Goal: Navigation & Orientation: Find specific page/section

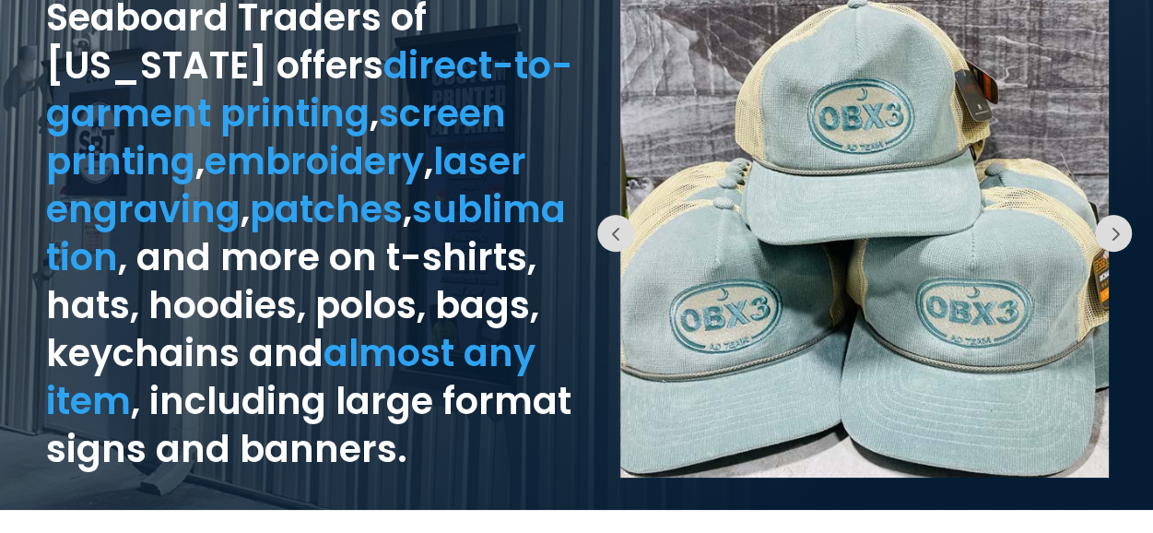
scroll to position [184, 0]
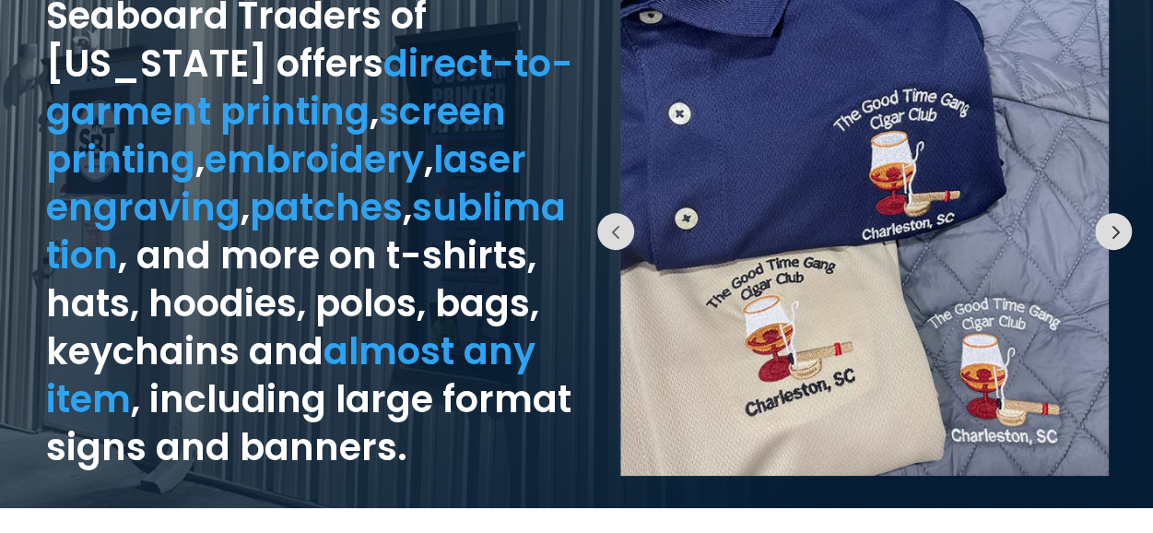
click at [1100, 240] on button "Prev" at bounding box center [1113, 231] width 37 height 37
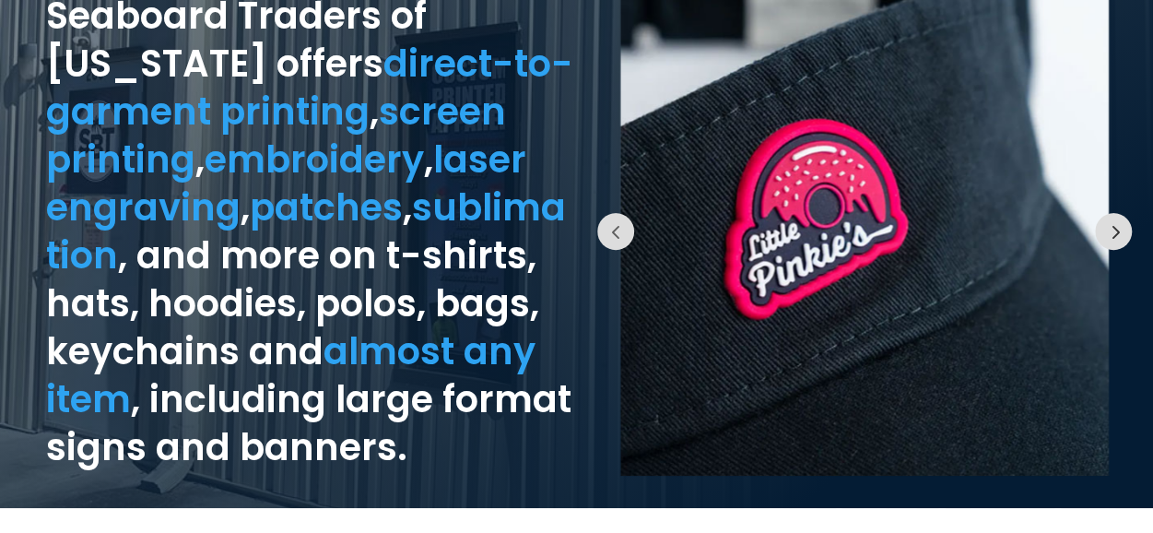
click at [1102, 237] on button "Prev" at bounding box center [1113, 231] width 37 height 37
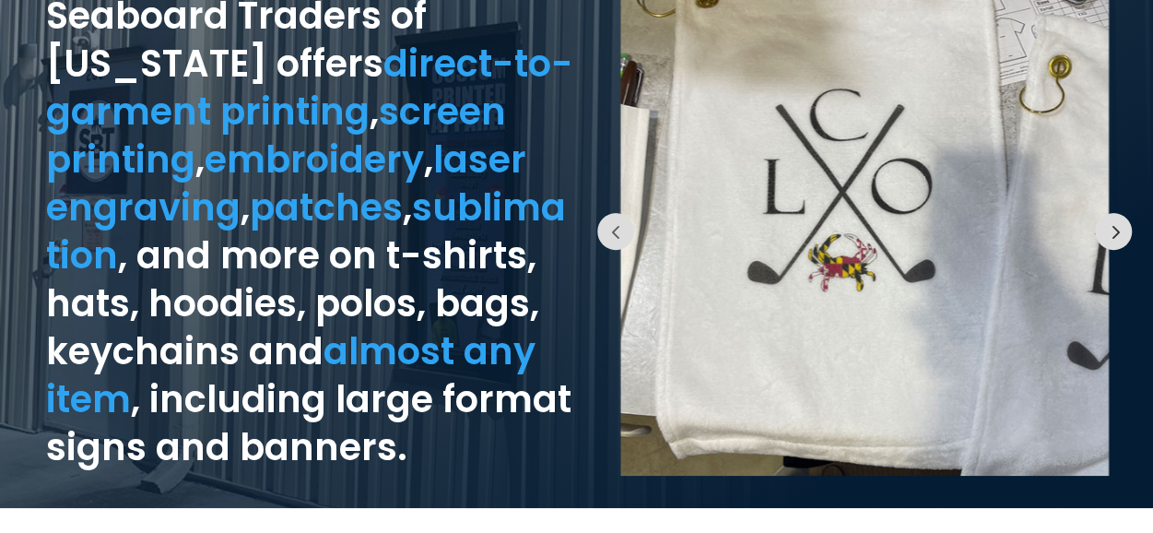
click at [1108, 233] on button "Prev" at bounding box center [1113, 231] width 37 height 37
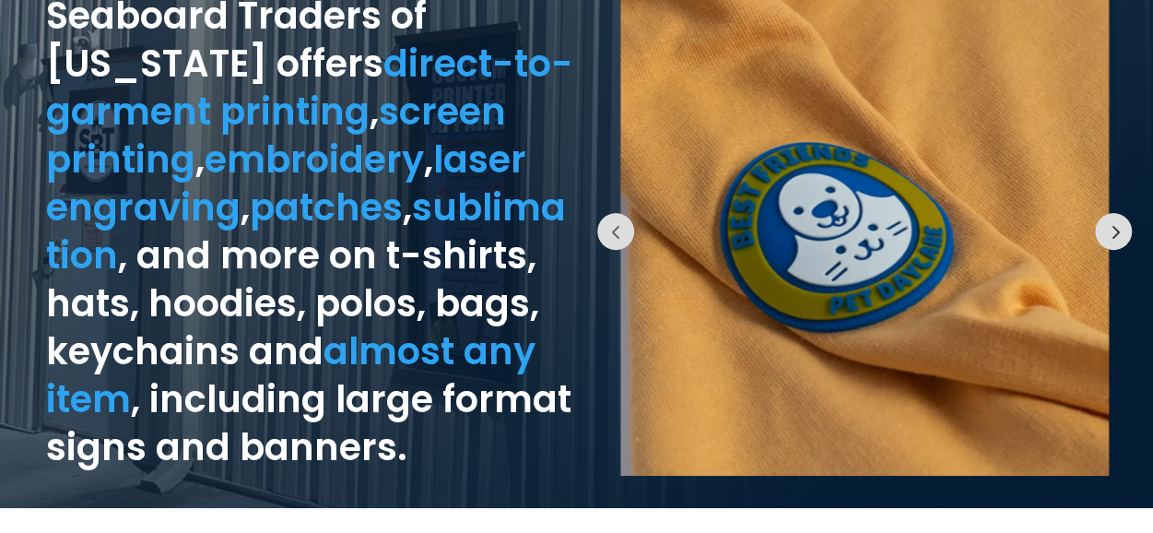
click at [1108, 233] on button "Prev" at bounding box center [1113, 231] width 37 height 37
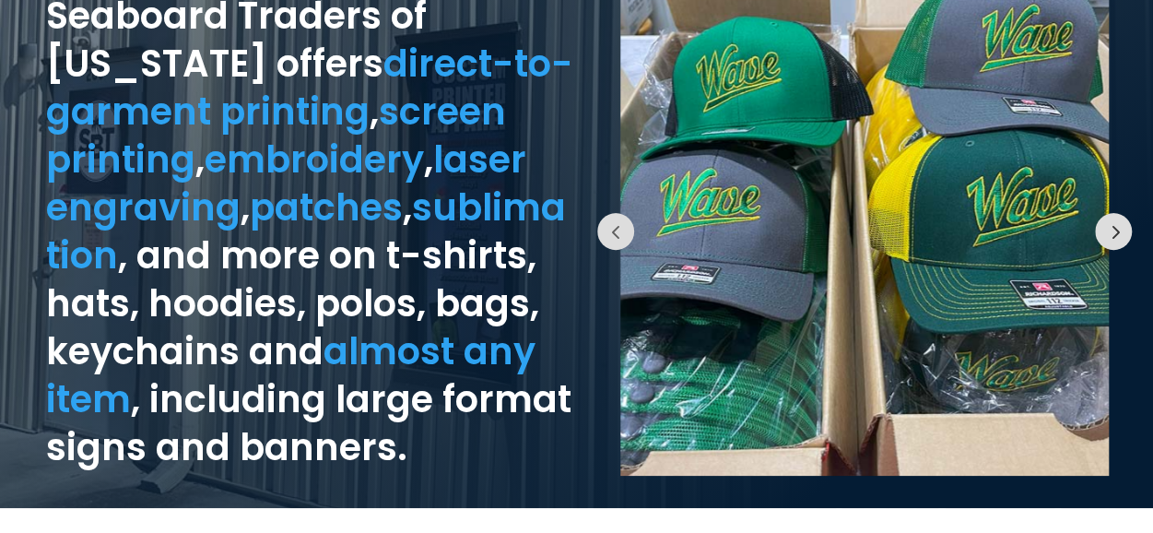
click at [1108, 233] on button "Prev" at bounding box center [1113, 231] width 37 height 37
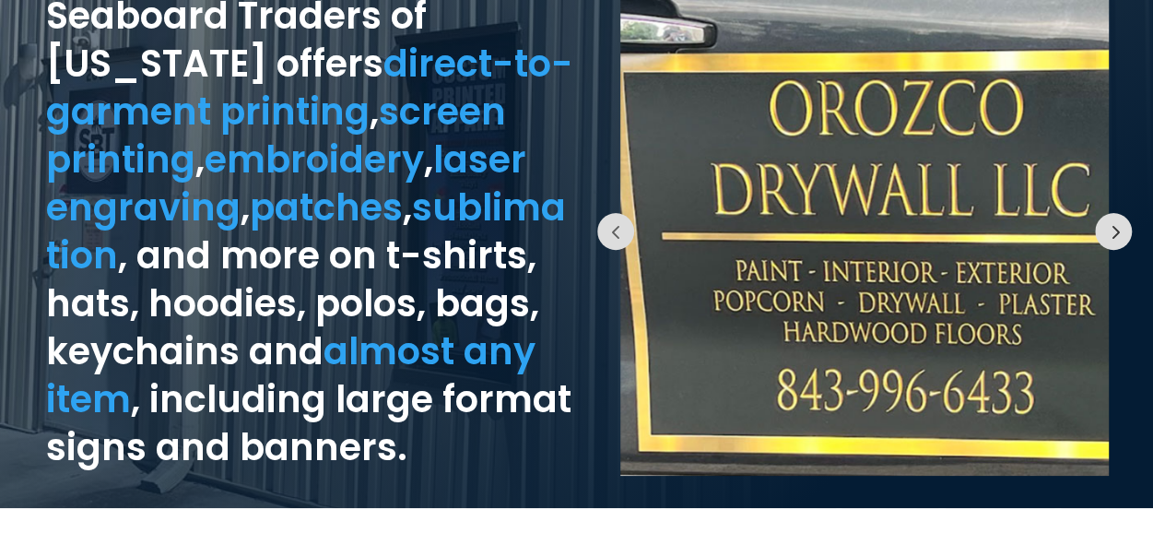
click at [1108, 233] on button "Prev" at bounding box center [1113, 231] width 37 height 37
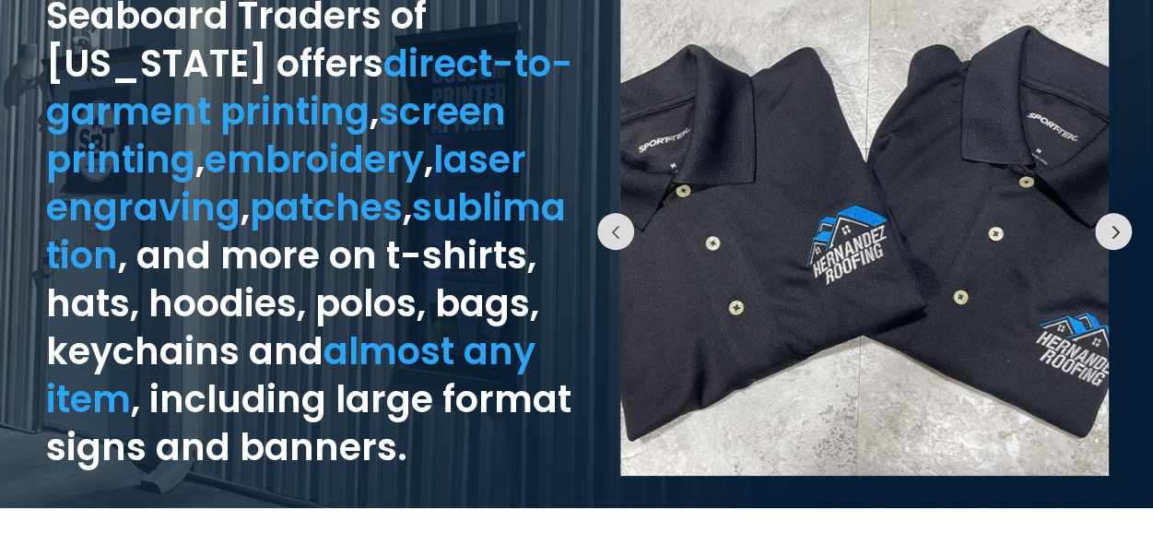
click at [1108, 233] on button "Prev" at bounding box center [1113, 231] width 37 height 37
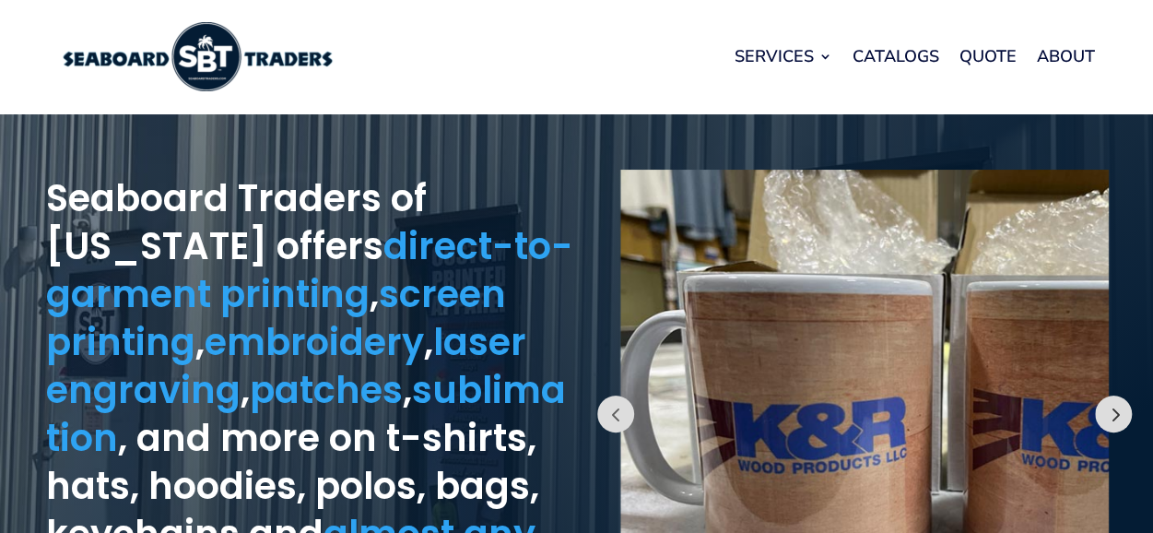
scroll to position [0, 0]
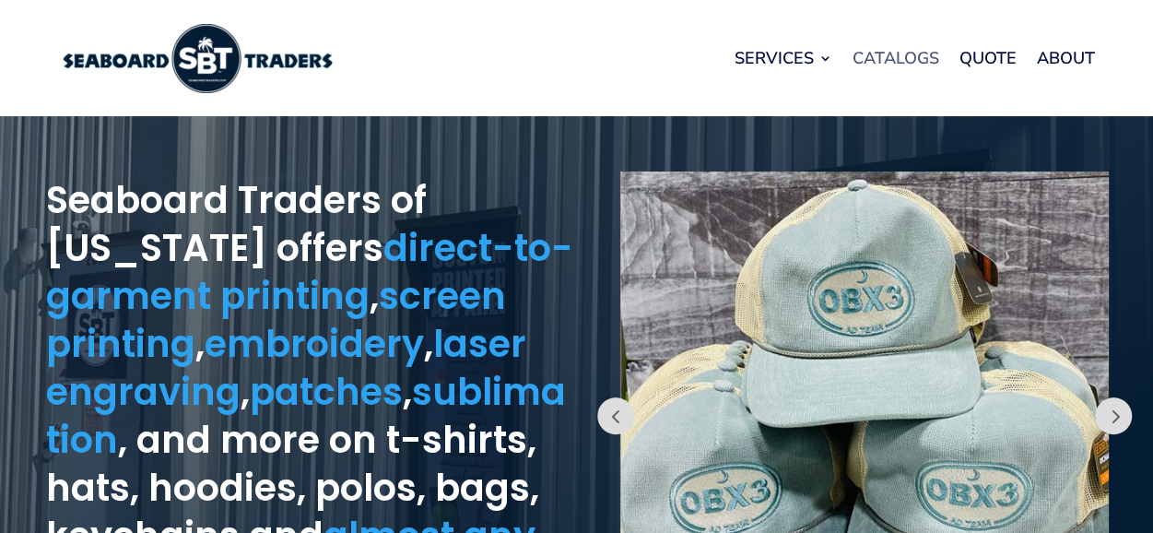
click at [883, 62] on link "Catalogs" at bounding box center [895, 58] width 87 height 70
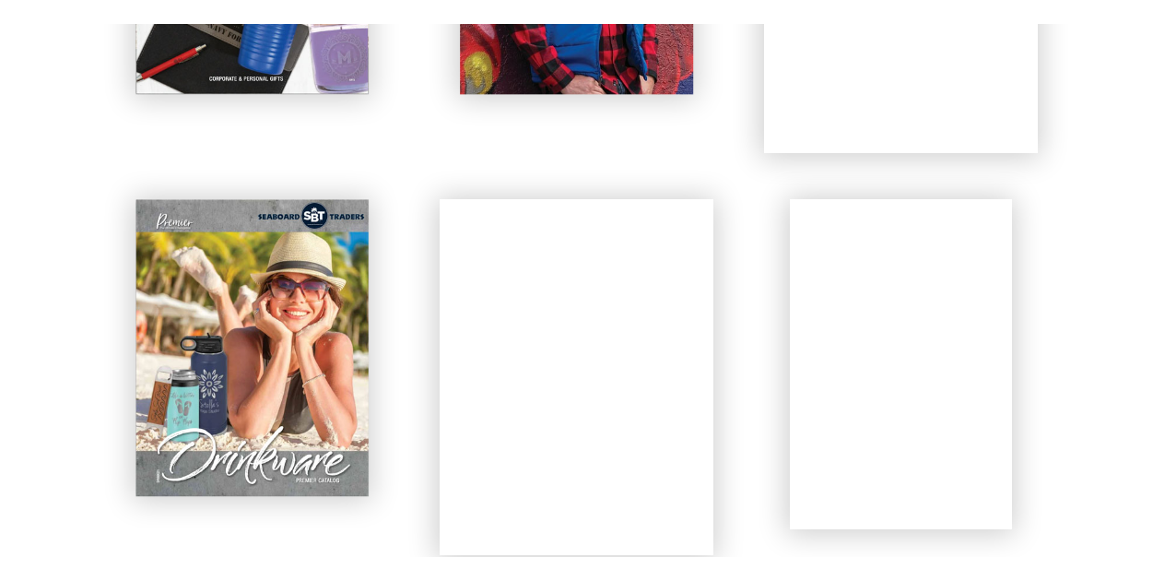
scroll to position [1198, 0]
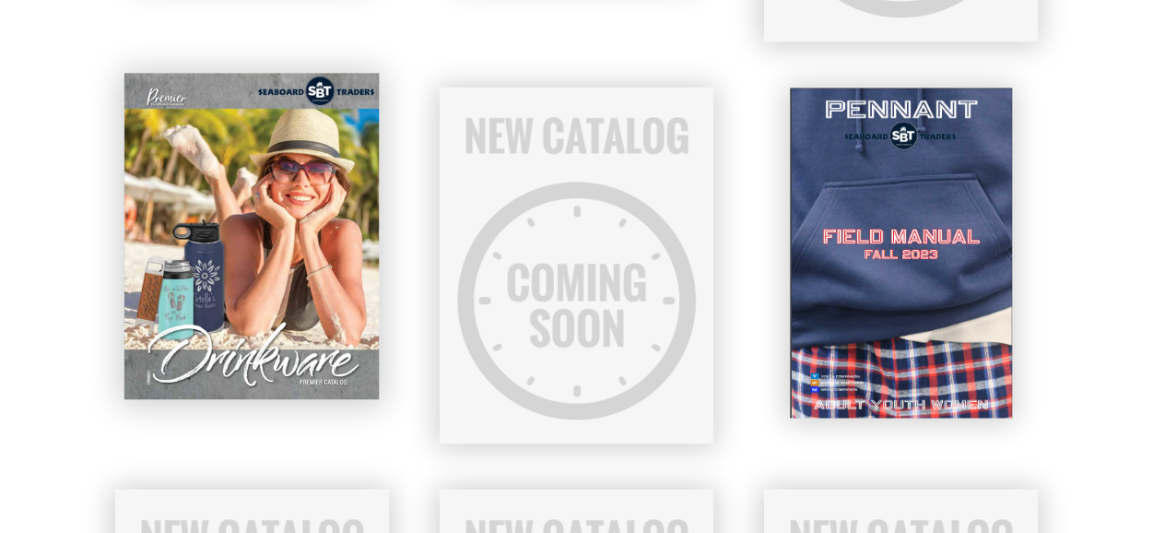
click at [297, 311] on img at bounding box center [252, 236] width 256 height 326
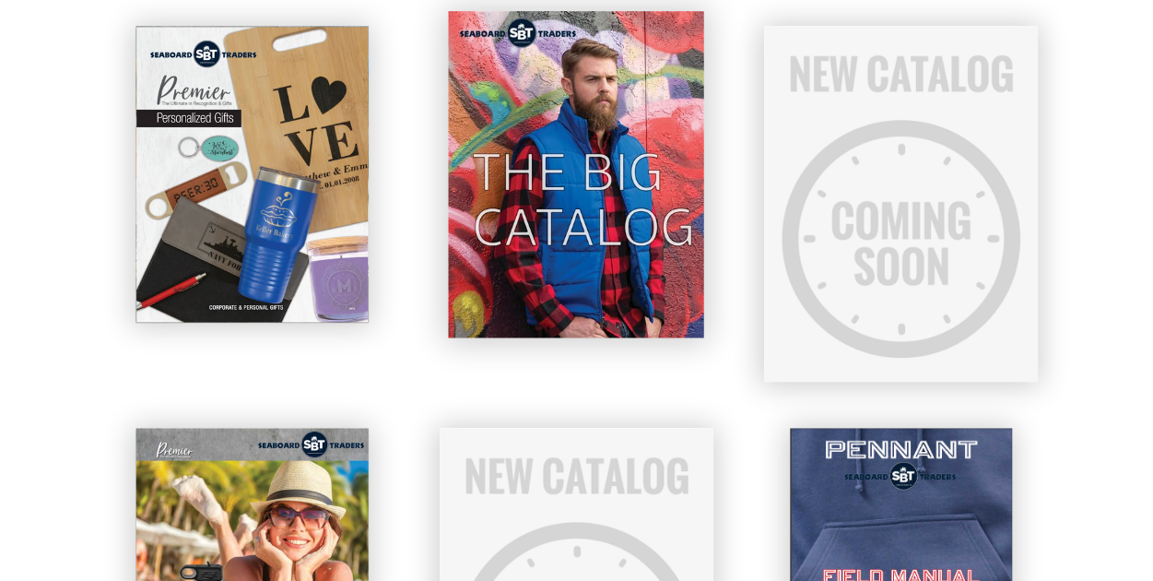
scroll to position [829, 0]
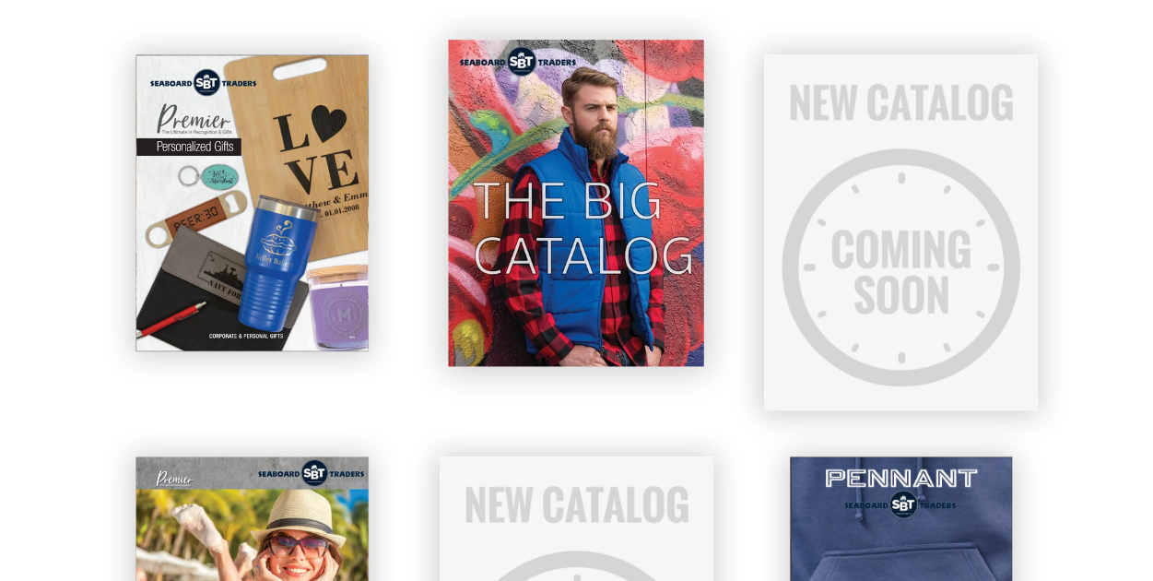
click at [620, 214] on img at bounding box center [577, 203] width 256 height 326
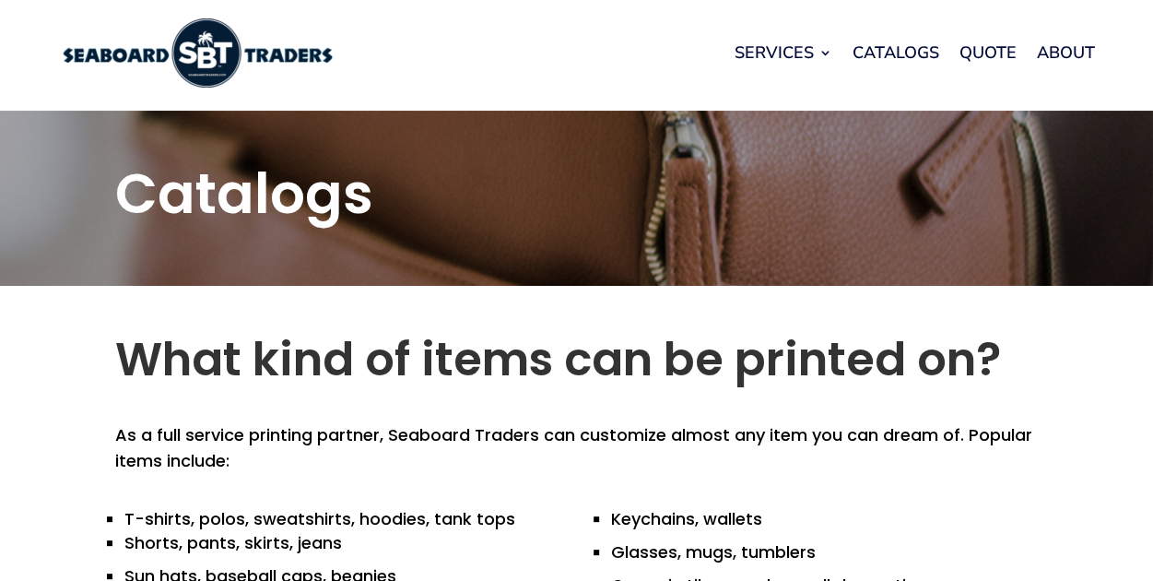
scroll to position [0, 0]
